Goal: Use online tool/utility: Utilize a website feature to perform a specific function

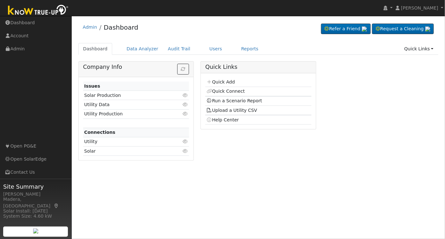
click at [236, 43] on div "Admin Dashboard Refer a Friend Request a Cleaning" at bounding box center [258, 92] width 367 height 146
click at [237, 48] on link "Reports" at bounding box center [250, 49] width 27 height 12
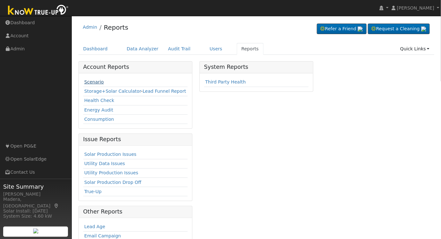
click at [86, 82] on link "Scenario" at bounding box center [93, 81] width 19 height 5
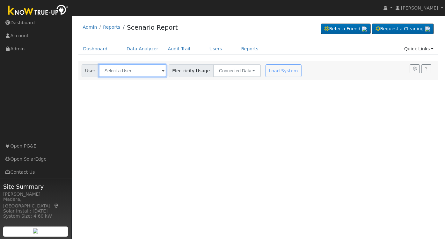
click at [143, 74] on input "text" at bounding box center [133, 70] width 68 height 13
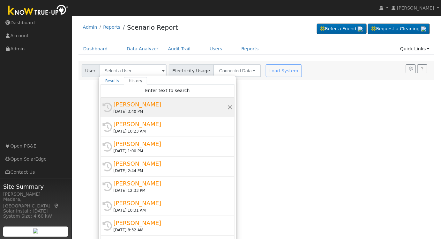
click at [141, 105] on div "[PERSON_NAME]" at bounding box center [171, 104] width 114 height 9
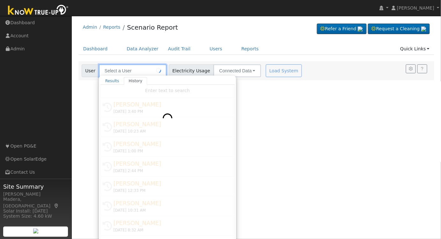
type input "[PERSON_NAME]"
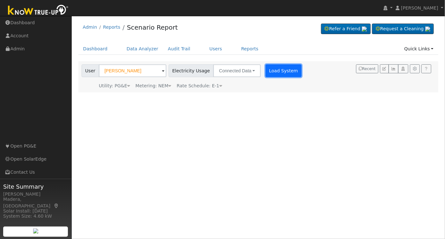
click at [273, 71] on button "Load System" at bounding box center [284, 70] width 36 height 13
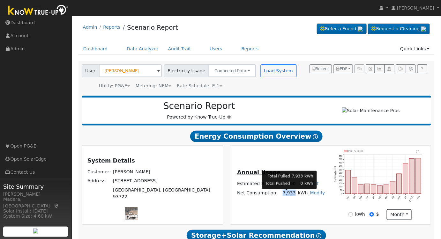
drag, startPoint x: 293, startPoint y: 196, endPoint x: 279, endPoint y: 198, distance: 14.9
click at [279, 198] on td "7,933" at bounding box center [288, 192] width 18 height 9
click at [285, 202] on div "Annual Usage Estimated Bill: $3,190 Edit Estimated Bill $ Annual Net Consumptio…" at bounding box center [280, 185] width 99 height 34
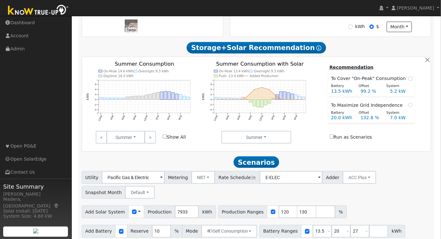
scroll to position [195, 0]
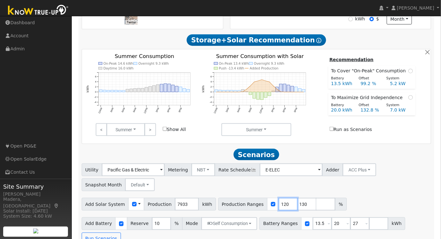
drag, startPoint x: 275, startPoint y: 204, endPoint x: 237, endPoint y: 207, distance: 37.7
click at [237, 207] on div "Production Ranges 120 130 %" at bounding box center [282, 204] width 129 height 13
type input "13"
type input "184"
click at [351, 195] on div "Utility Pacific Gas & Electric Metering NBT NEM NBT Rate Schedule E-ELEC Adder …" at bounding box center [256, 205] width 356 height 82
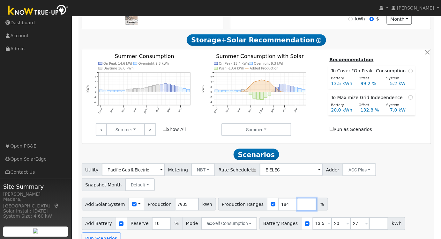
click at [297, 206] on input "number" at bounding box center [306, 204] width 19 height 13
type input "156"
type input "184"
click at [375, 209] on div "Add Solar System Use CSV Data Production 7933 kWh Production Ranges 156 184 %" at bounding box center [256, 203] width 352 height 15
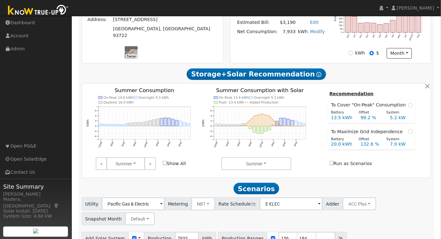
scroll to position [137, 0]
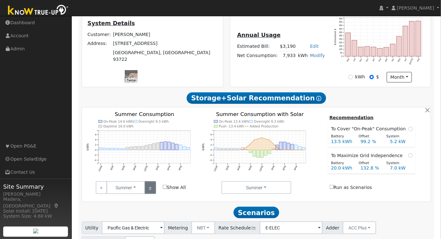
click at [152, 192] on link ">" at bounding box center [149, 187] width 11 height 13
click at [155, 190] on link ">" at bounding box center [149, 187] width 11 height 13
click at [155, 191] on link ">" at bounding box center [149, 187] width 11 height 13
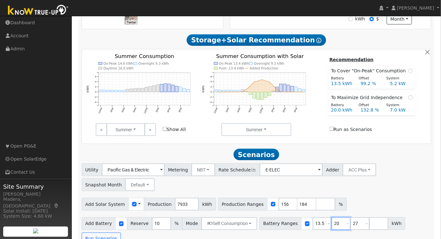
drag, startPoint x: 332, startPoint y: 227, endPoint x: 298, endPoint y: 227, distance: 34.4
click at [298, 227] on div "Battery Ranges 13.5 Overrides Reserve % Mode None None Self Consumption Peak Sa…" at bounding box center [332, 223] width 146 height 13
type input "15"
drag, startPoint x: 347, startPoint y: 226, endPoint x: 306, endPoint y: 229, distance: 40.6
click at [306, 229] on div "Battery Ranges 13.5 Overrides Reserve % Mode None None Self Consumption Peak Sa…" at bounding box center [332, 223] width 146 height 13
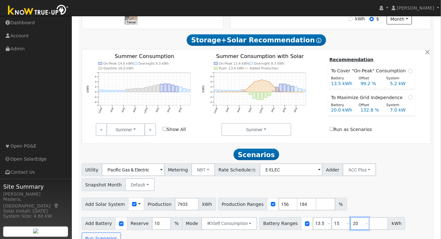
type input "20"
click at [393, 191] on div "Utility Pacific Gas & Electric Metering NBT NEM NBT Rate Schedule E-ELEC Adder …" at bounding box center [256, 176] width 352 height 30
click at [121, 233] on button "Run Scenarios" at bounding box center [101, 239] width 39 height 13
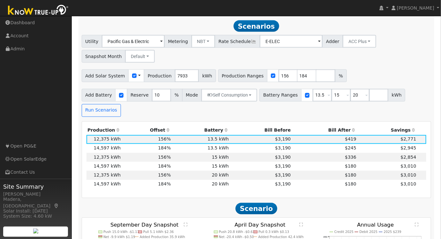
scroll to position [327, 0]
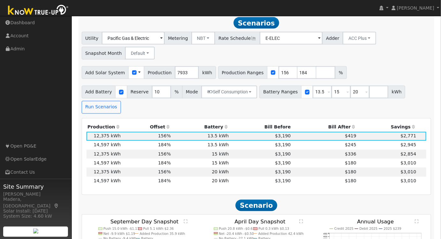
click at [345, 123] on th "Bill After" at bounding box center [325, 127] width 66 height 9
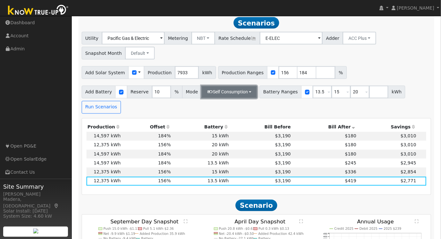
click at [222, 97] on button "Self Consumption" at bounding box center [229, 92] width 56 height 13
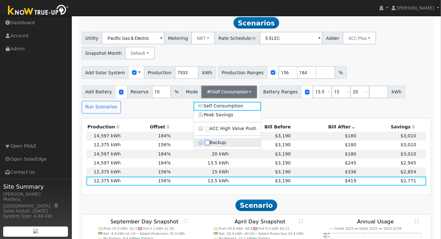
click at [207, 145] on input "Backup" at bounding box center [207, 143] width 4 height 4
checkbox input "true"
type input "20"
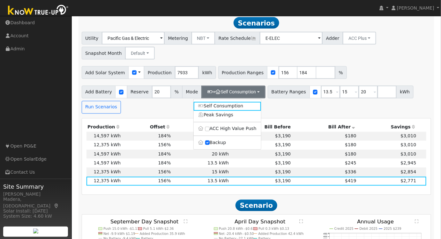
click at [377, 63] on div "Utility Pacific Gas & Electric Metering NBT NEM NBT Rate Schedule E-ELEC Adder …" at bounding box center [256, 73] width 356 height 82
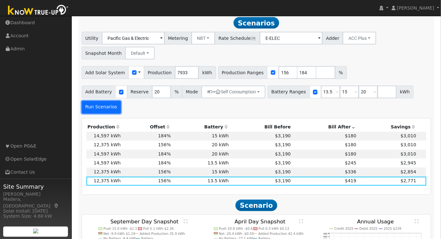
click at [96, 108] on button "Run Scenarios" at bounding box center [101, 107] width 39 height 13
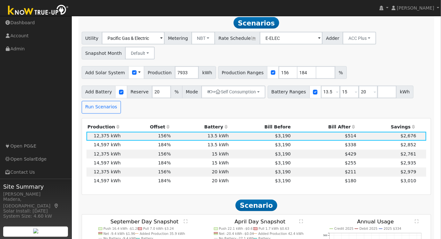
click at [331, 129] on th "Bill After" at bounding box center [325, 127] width 66 height 9
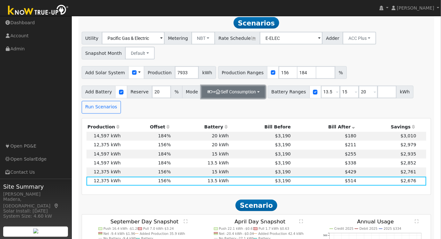
click at [239, 96] on button "+ Self Consumption" at bounding box center [233, 92] width 64 height 13
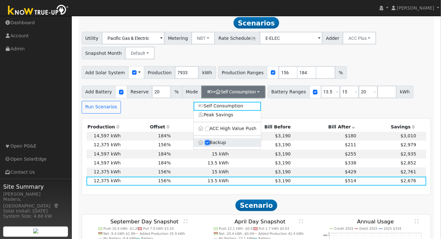
click at [207, 144] on input "Backup" at bounding box center [207, 143] width 4 height 4
checkbox input "false"
type input "10"
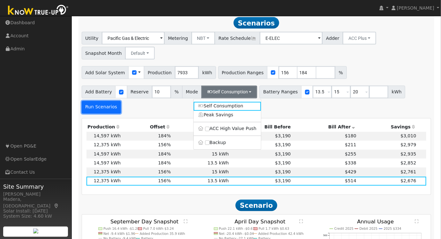
click at [121, 101] on button "Run Scenarios" at bounding box center [101, 107] width 39 height 13
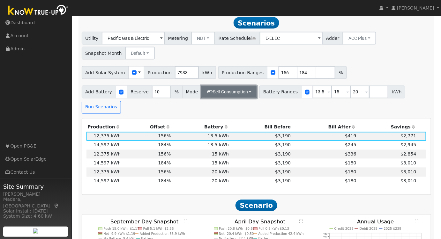
click at [241, 99] on button "Self Consumption" at bounding box center [229, 92] width 56 height 13
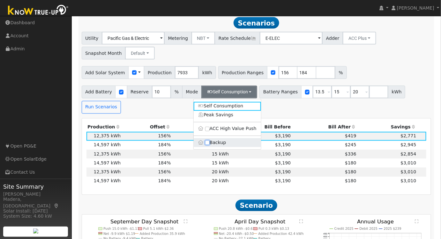
click at [209, 145] on input "Backup" at bounding box center [207, 143] width 4 height 4
checkbox input "true"
type input "20"
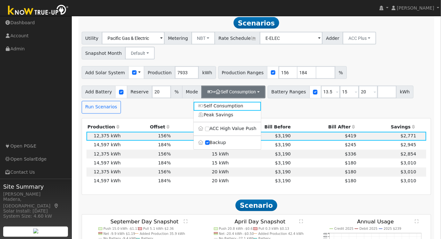
drag, startPoint x: 359, startPoint y: 64, endPoint x: 327, endPoint y: 90, distance: 41.5
click at [360, 64] on div "Utility Pacific Gas & Electric Metering NBT NEM NBT Rate Schedule E-ELEC Adder …" at bounding box center [256, 73] width 356 height 82
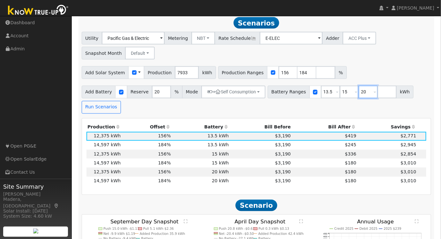
drag, startPoint x: 357, startPoint y: 95, endPoint x: 330, endPoint y: 101, distance: 27.7
click at [336, 99] on div "Battery Ranges 13.5 Overrides Reserve % Mode None None Self Consumption Peak Sa…" at bounding box center [341, 92] width 146 height 13
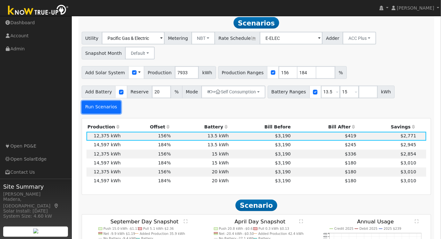
click at [121, 101] on button "Run Scenarios" at bounding box center [101, 107] width 39 height 13
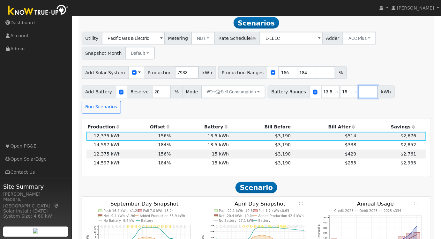
click at [358, 98] on input "number" at bounding box center [367, 92] width 19 height 13
type input "20"
click at [356, 103] on div "Add Battery Reserve 20 % Mode + Self Consumption Self Consumption Peak Savings …" at bounding box center [256, 99] width 352 height 30
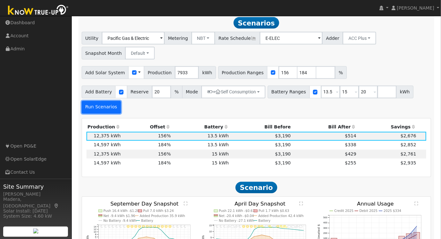
click at [101, 112] on button "Run Scenarios" at bounding box center [101, 107] width 39 height 13
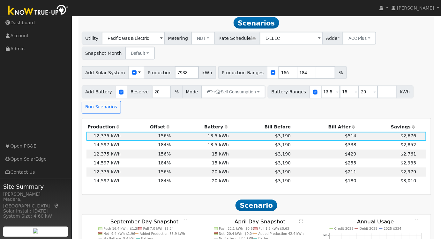
click at [342, 129] on th "Bill After" at bounding box center [325, 127] width 66 height 9
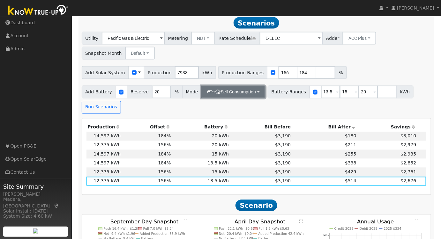
click at [224, 94] on button "+ Self Consumption" at bounding box center [233, 92] width 64 height 13
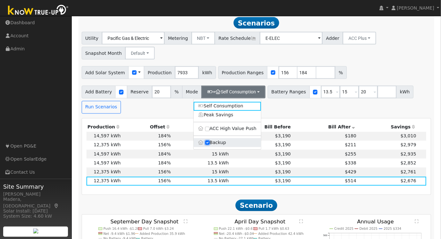
click at [207, 145] on input "Backup" at bounding box center [207, 143] width 4 height 4
checkbox input "false"
type input "10"
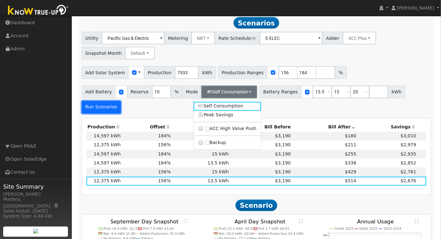
click at [121, 101] on button "Run Scenarios" at bounding box center [101, 107] width 39 height 13
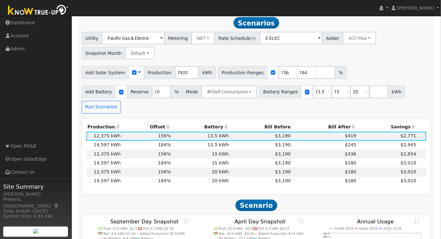
click at [341, 123] on th "Bill After" at bounding box center [325, 127] width 66 height 9
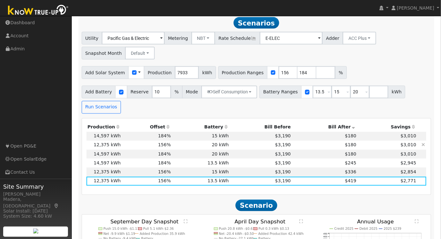
click at [254, 141] on td "$3,190" at bounding box center [261, 145] width 62 height 9
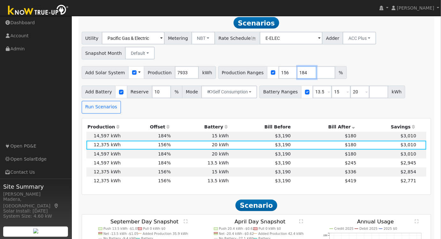
drag, startPoint x: 291, startPoint y: 75, endPoint x: 267, endPoint y: 78, distance: 23.8
click at [267, 78] on div "Production Ranges 156 184 %" at bounding box center [282, 72] width 129 height 13
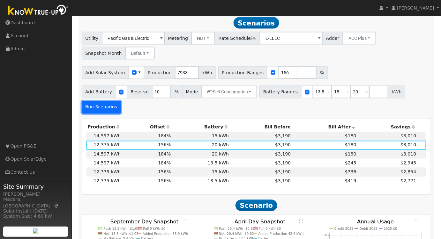
click at [121, 101] on button "Run Scenarios" at bounding box center [101, 107] width 39 height 13
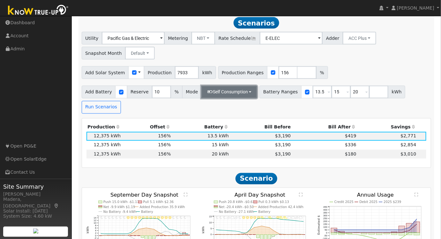
click at [224, 97] on button "Self Consumption" at bounding box center [229, 92] width 56 height 13
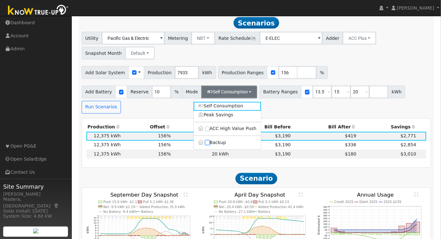
drag, startPoint x: 208, startPoint y: 144, endPoint x: 269, endPoint y: 129, distance: 62.7
click at [207, 144] on input "Backup" at bounding box center [207, 143] width 4 height 4
checkbox input "true"
type input "20"
drag, startPoint x: 167, startPoint y: 115, endPoint x: 160, endPoint y: 120, distance: 8.6
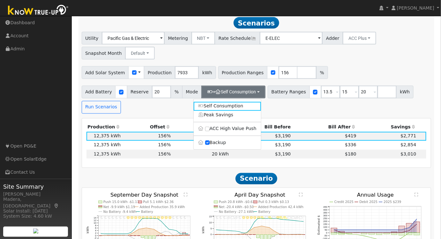
click at [167, 114] on div "Add Battery Reserve 20 % Mode + Self Consumption Self Consumption Peak Savings …" at bounding box center [256, 99] width 352 height 30
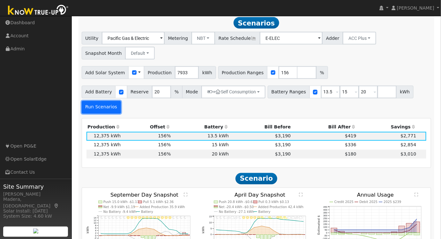
click at [98, 112] on button "Run Scenarios" at bounding box center [101, 107] width 39 height 13
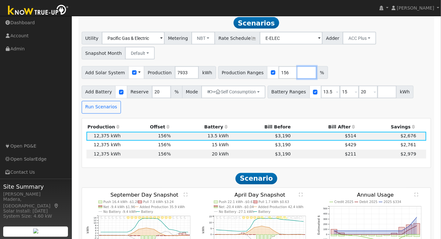
drag, startPoint x: 291, startPoint y: 75, endPoint x: 289, endPoint y: 117, distance: 42.5
click at [297, 75] on input "number" at bounding box center [306, 72] width 19 height 13
type input "135"
type input "156"
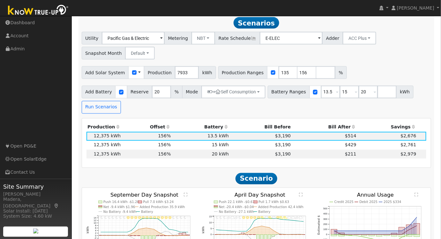
click at [262, 113] on div "Add Battery Reserve 20 % Mode + Self Consumption Self Consumption Peak Savings …" at bounding box center [256, 99] width 352 height 30
drag, startPoint x: 358, startPoint y: 95, endPoint x: 325, endPoint y: 95, distance: 33.2
click at [325, 95] on div "Battery Ranges 13.5 Overrides Reserve % Mode None None Self Consumption Peak Sa…" at bounding box center [341, 92] width 146 height 13
drag, startPoint x: 337, startPoint y: 93, endPoint x: 313, endPoint y: 93, distance: 23.9
click at [316, 93] on div "Battery Ranges 13.5 Overrides Reserve % Mode None None Self Consumption Peak Sa…" at bounding box center [331, 92] width 127 height 13
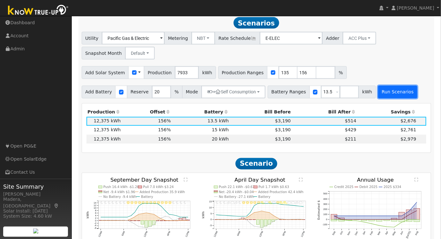
click at [378, 95] on button "Run Scenarios" at bounding box center [397, 92] width 39 height 13
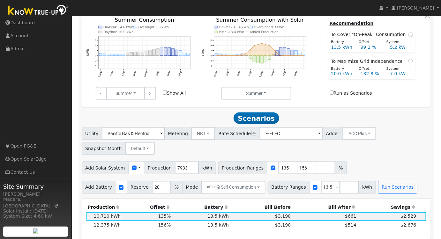
scroll to position [261, 0]
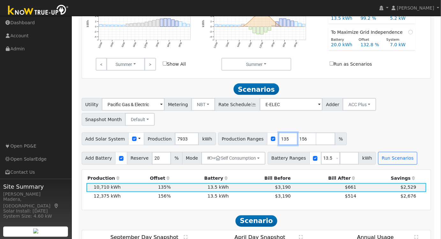
drag, startPoint x: 276, startPoint y: 142, endPoint x: 241, endPoint y: 142, distance: 34.1
click at [241, 142] on div "Production Ranges 135 156 %" at bounding box center [282, 139] width 129 height 13
type input "156"
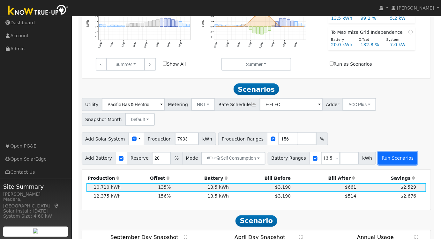
click at [378, 161] on button "Run Scenarios" at bounding box center [397, 158] width 39 height 13
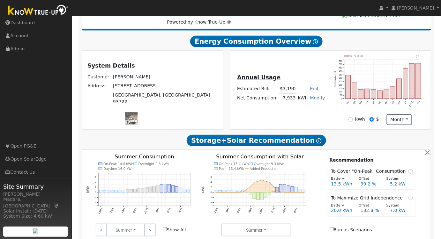
scroll to position [0, 0]
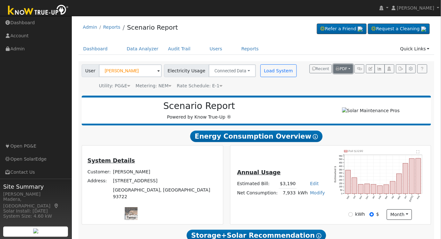
click at [338, 67] on icon "button" at bounding box center [338, 69] width 4 height 4
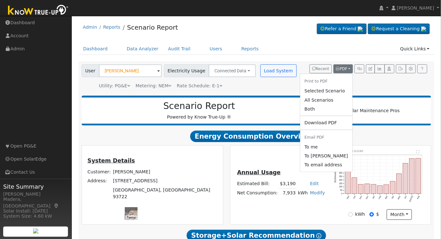
drag, startPoint x: 334, startPoint y: 90, endPoint x: 179, endPoint y: 105, distance: 155.6
click at [334, 90] on link "Selected Scenario" at bounding box center [326, 91] width 52 height 9
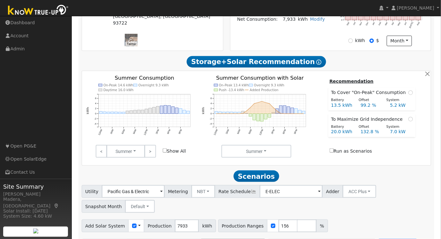
scroll to position [145, 0]
